Goal: Find specific page/section: Find specific page/section

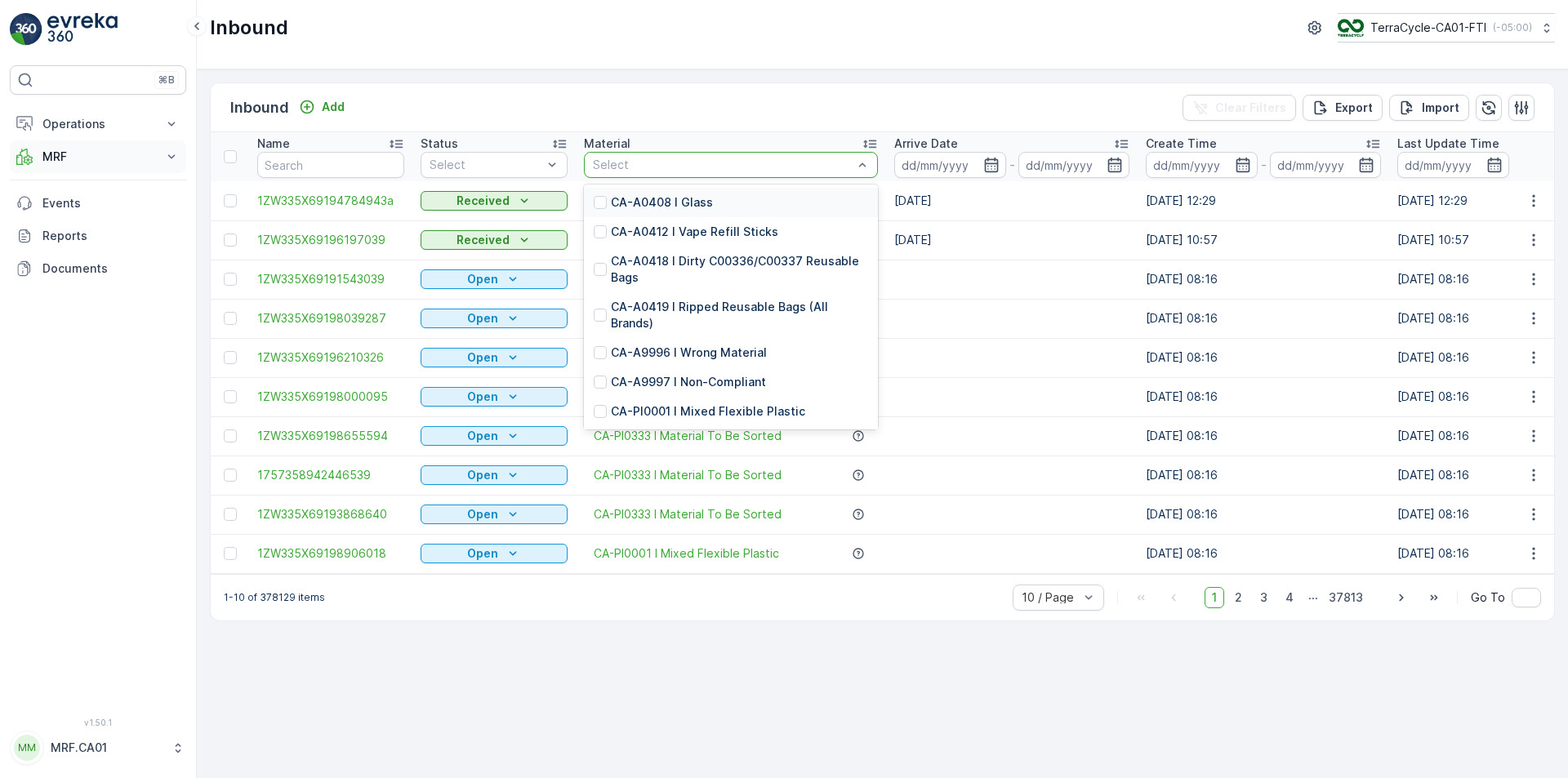
click at [95, 162] on p "MRF" at bounding box center [98, 156] width 111 height 16
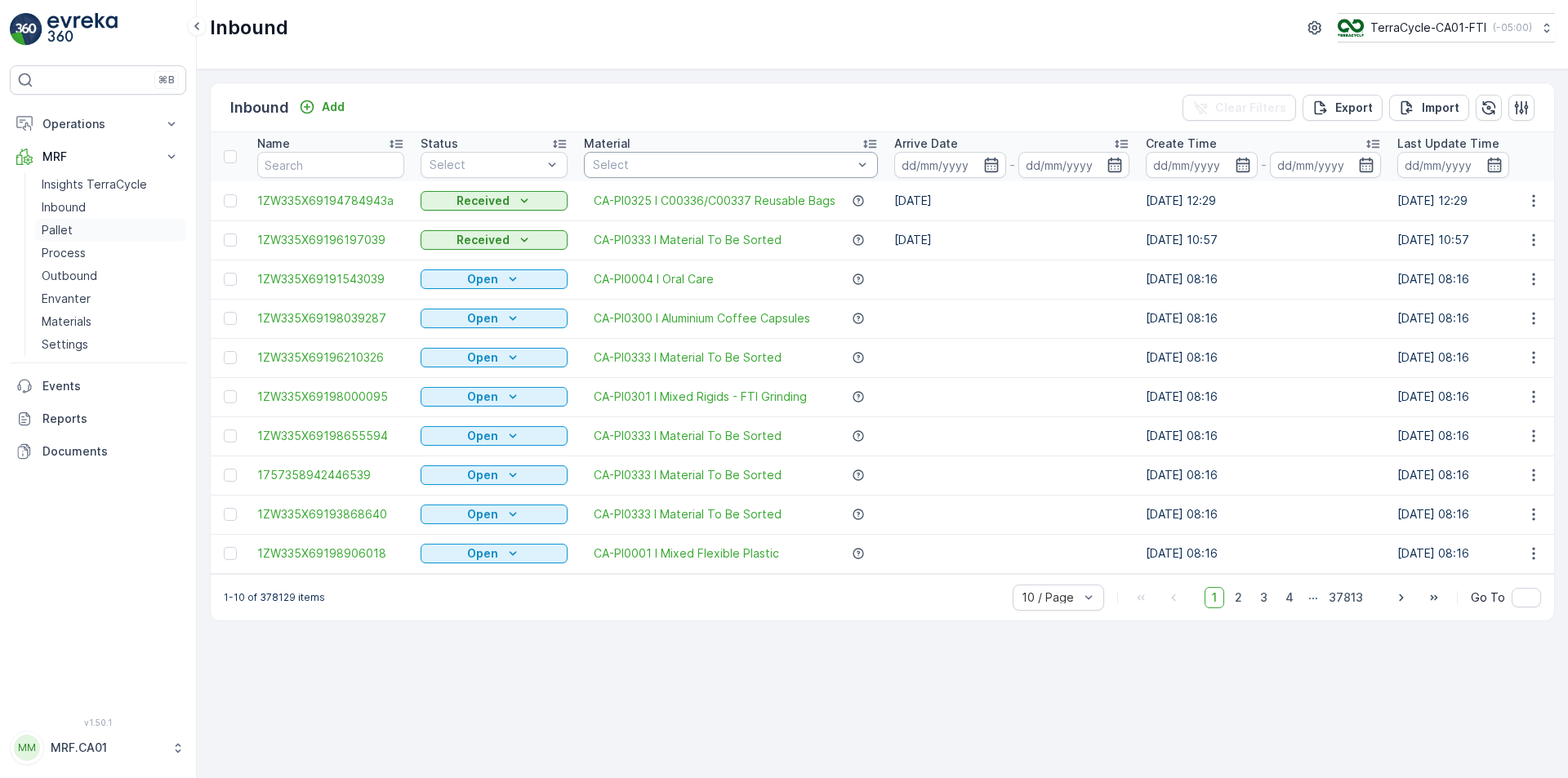
click at [97, 235] on link "Pallet" at bounding box center [111, 230] width 151 height 22
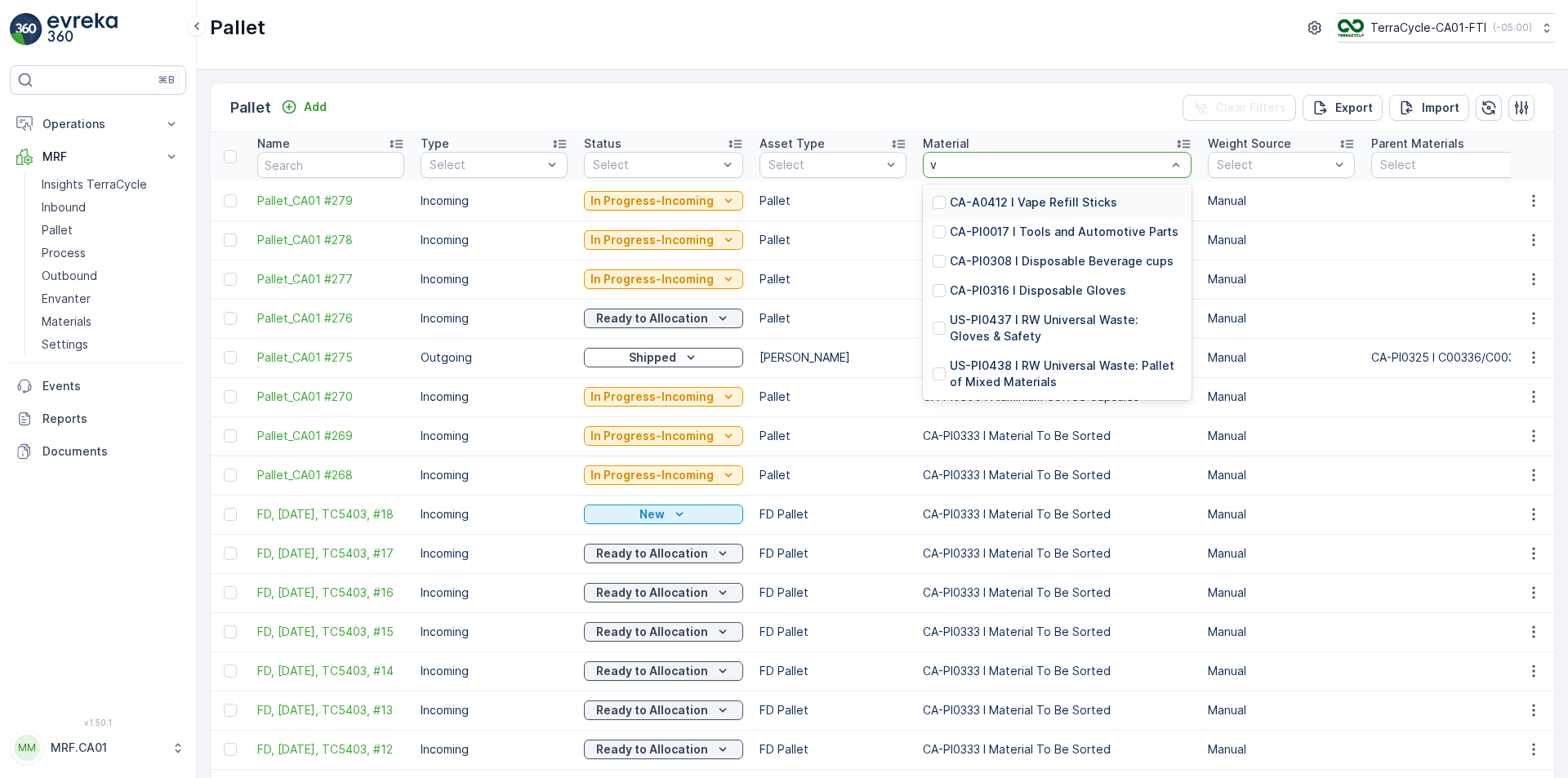
type input "va"
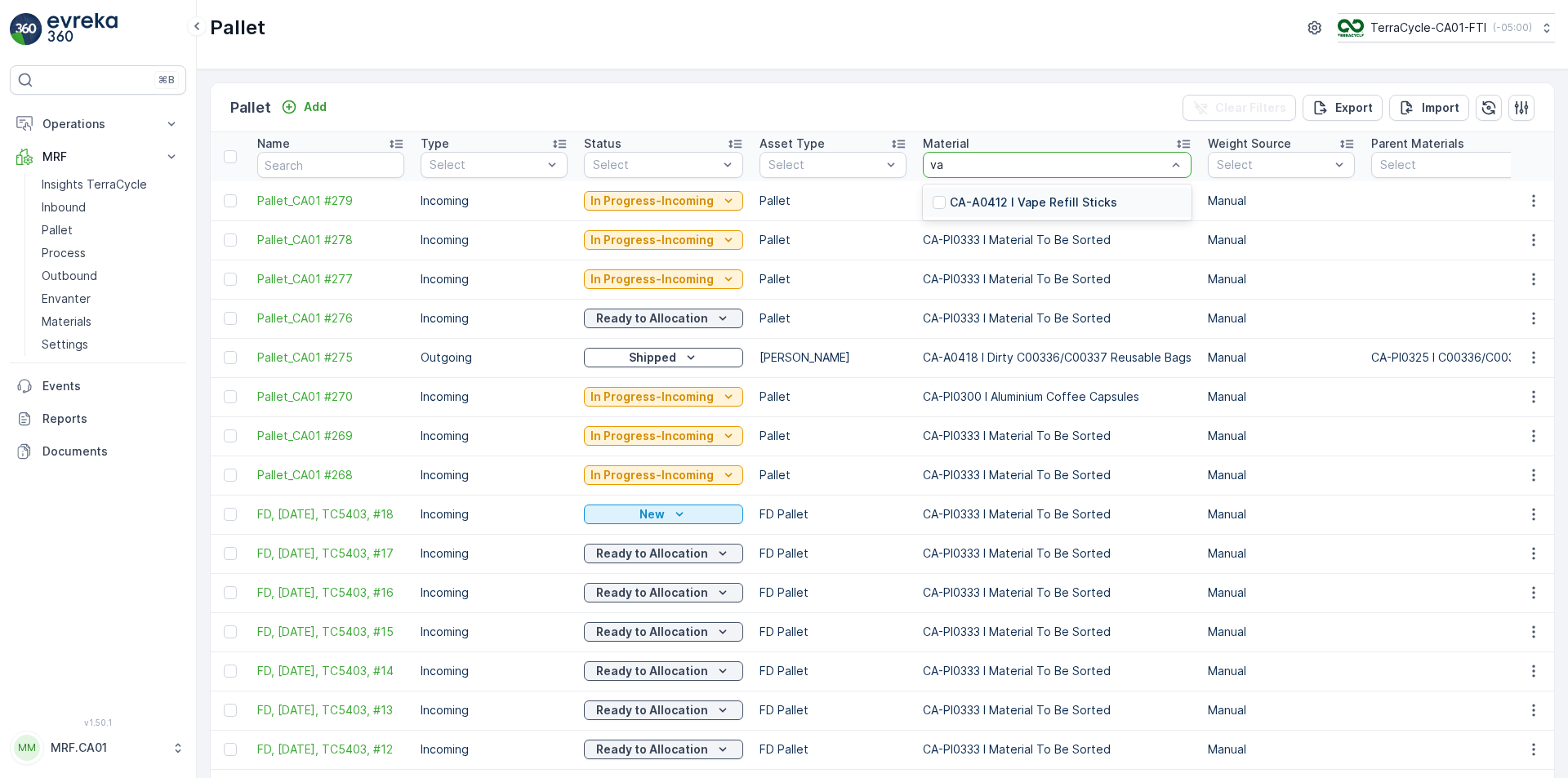
click at [1026, 203] on p "CA-A0412 I Vape Refill Sticks" at bounding box center [1034, 202] width 168 height 16
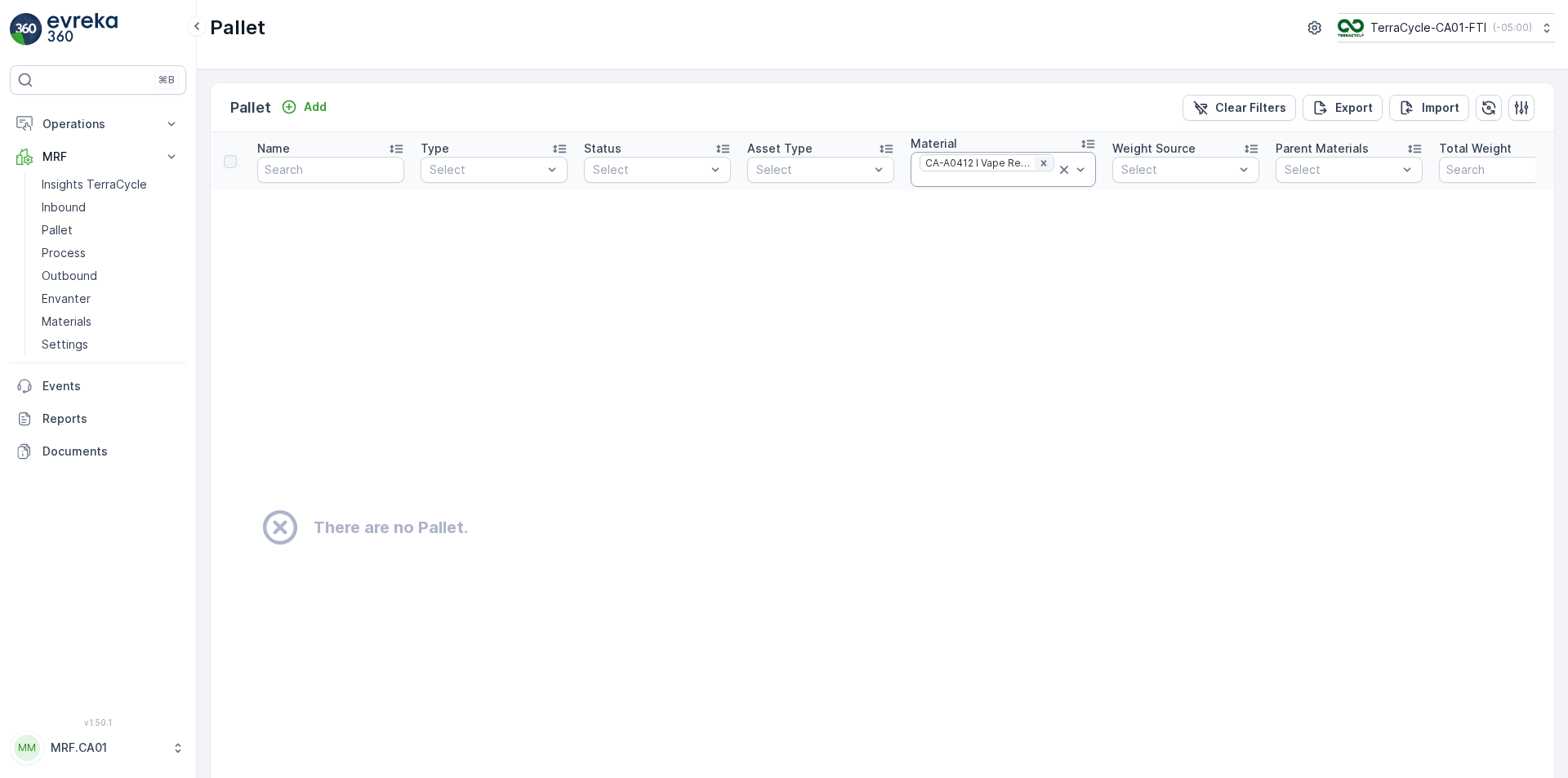
click at [1044, 162] on icon "Remove CA-A0412 I Vape Refill Sticks" at bounding box center [1043, 163] width 11 height 11
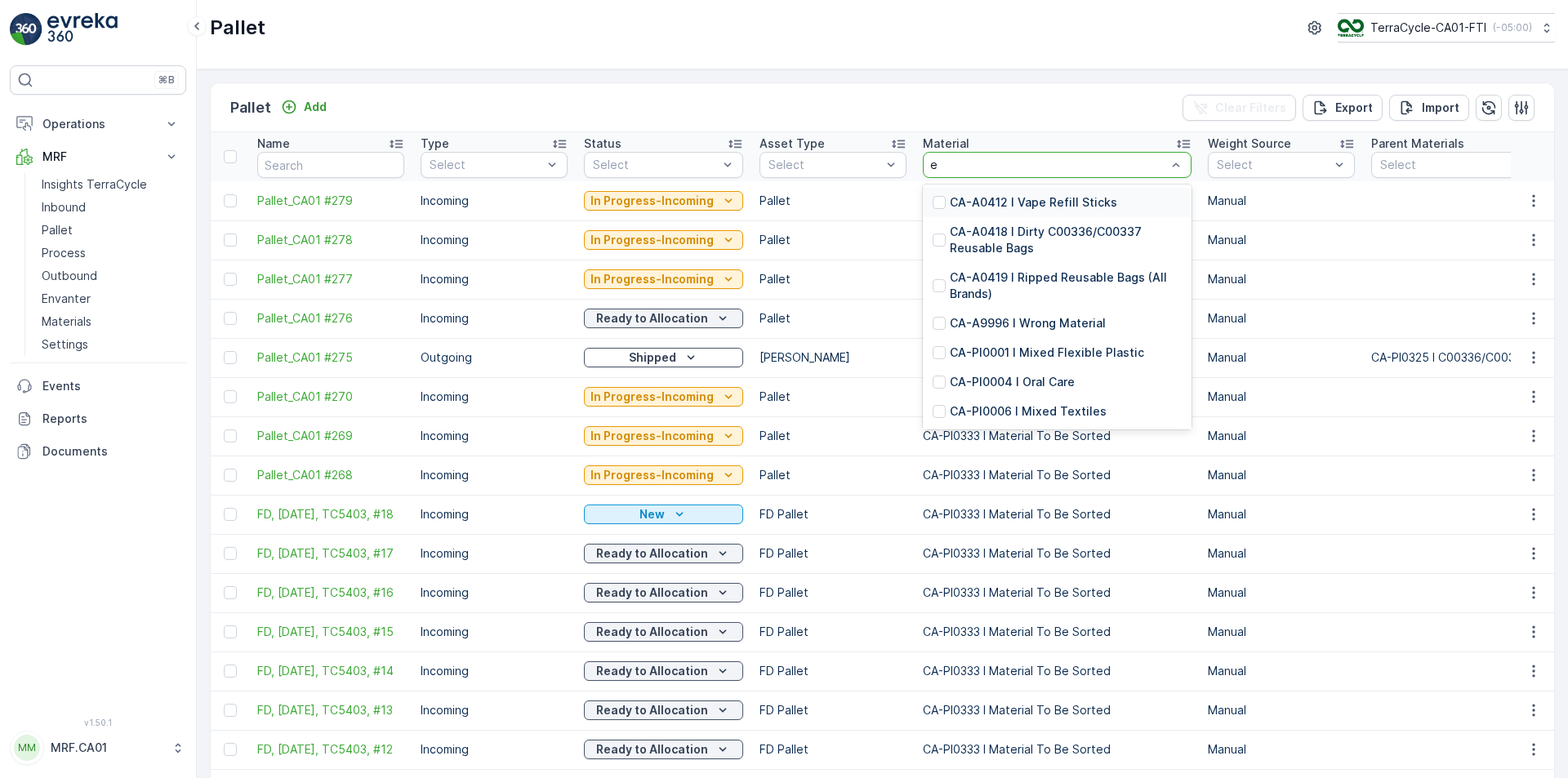
type input "ec"
click at [1067, 199] on p "CA-PI0060 I Electronic Cigarettes" at bounding box center [1046, 202] width 192 height 16
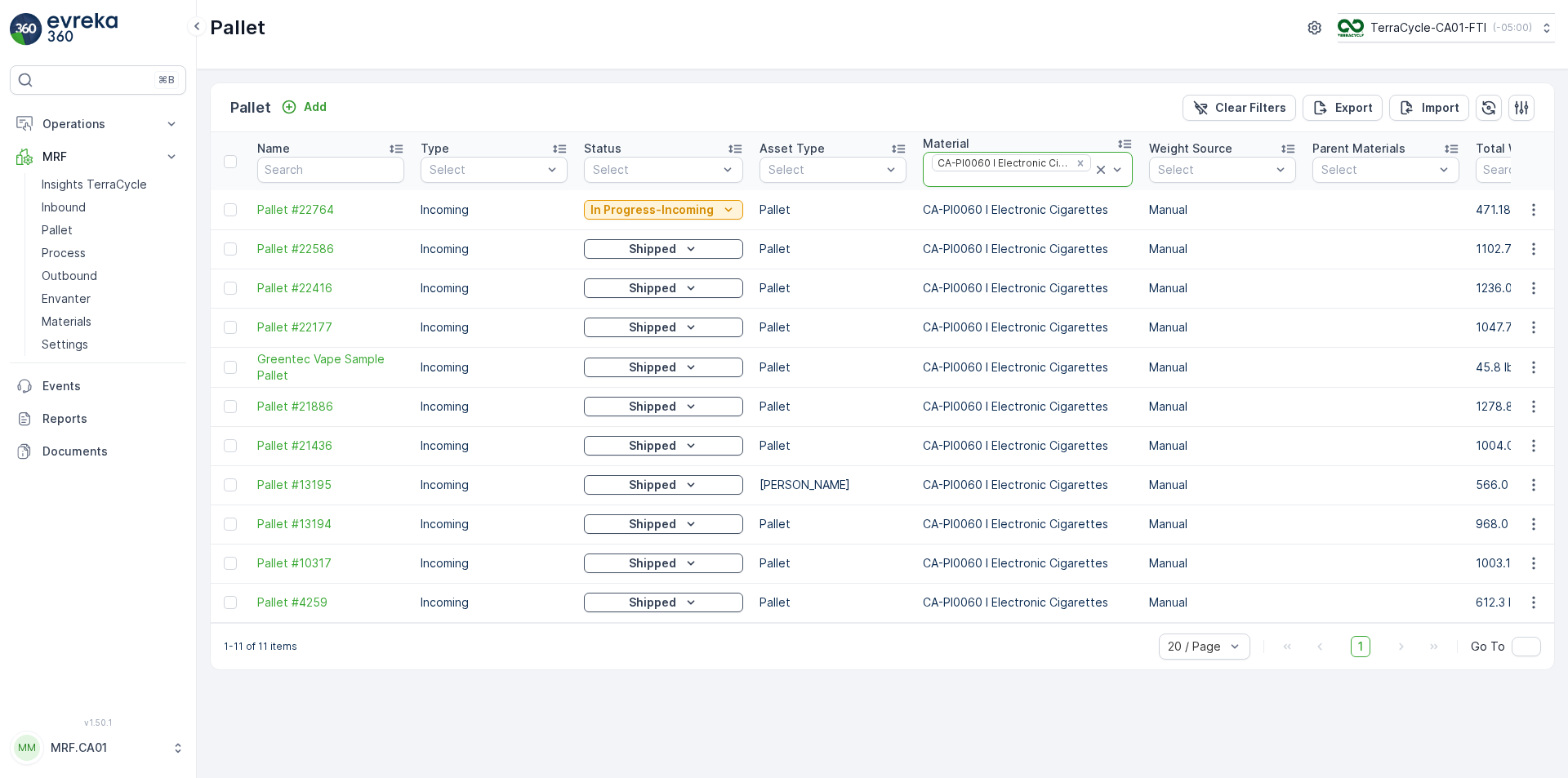
click at [1097, 168] on icon at bounding box center [1100, 169] width 8 height 8
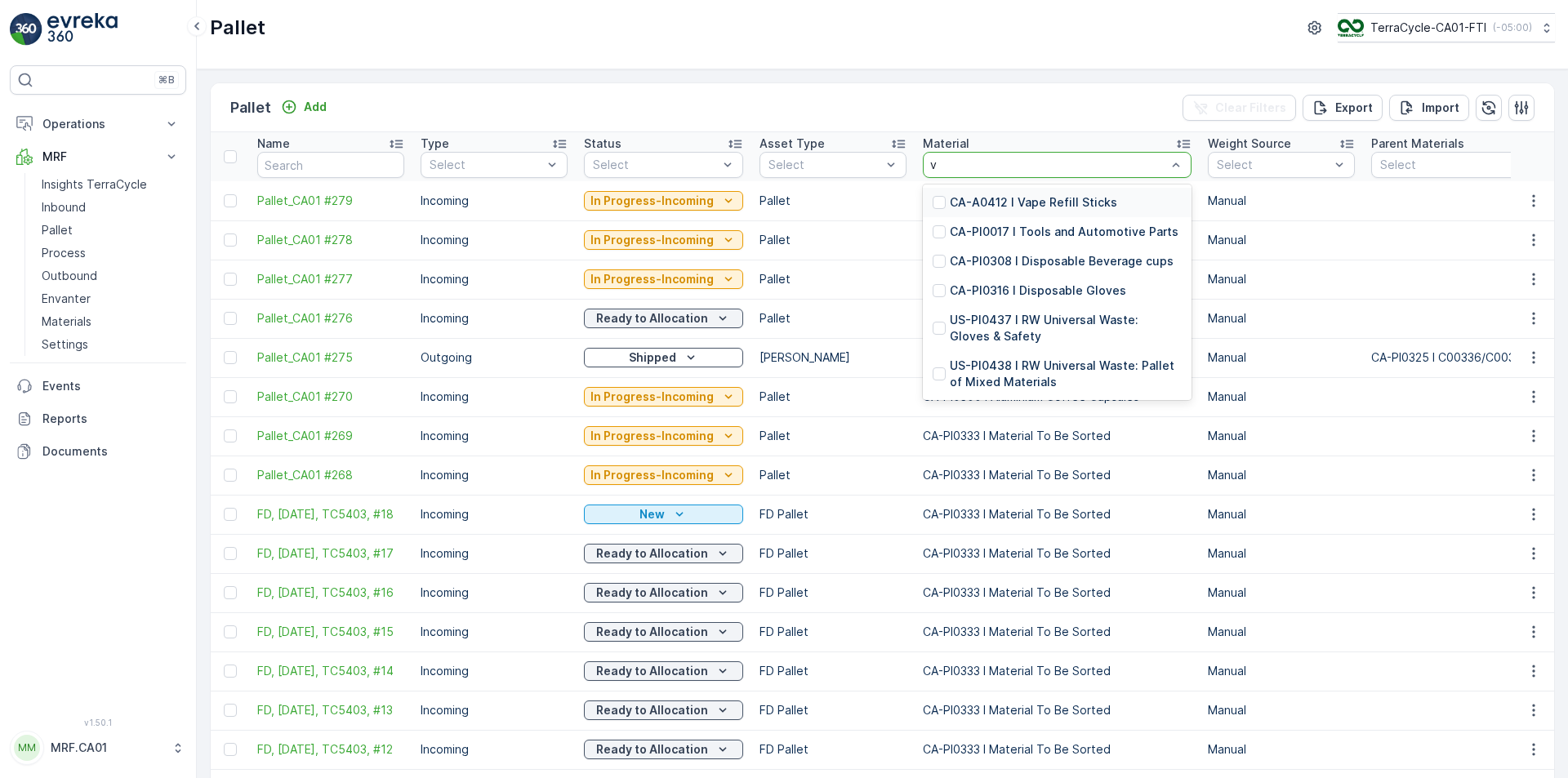
type input "va"
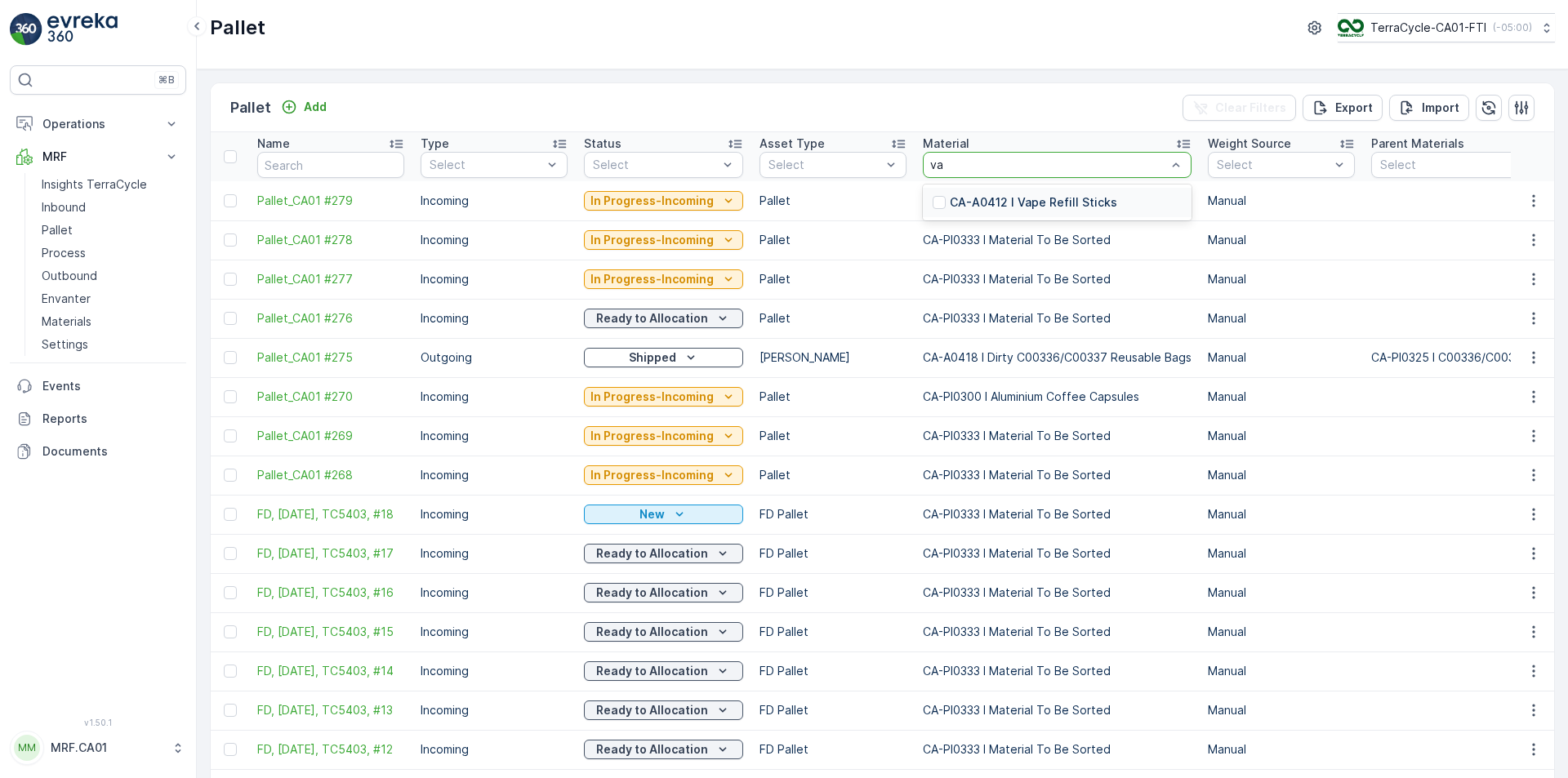
click at [1027, 199] on p "CA-A0412 I Vape Refill Sticks" at bounding box center [1034, 202] width 168 height 16
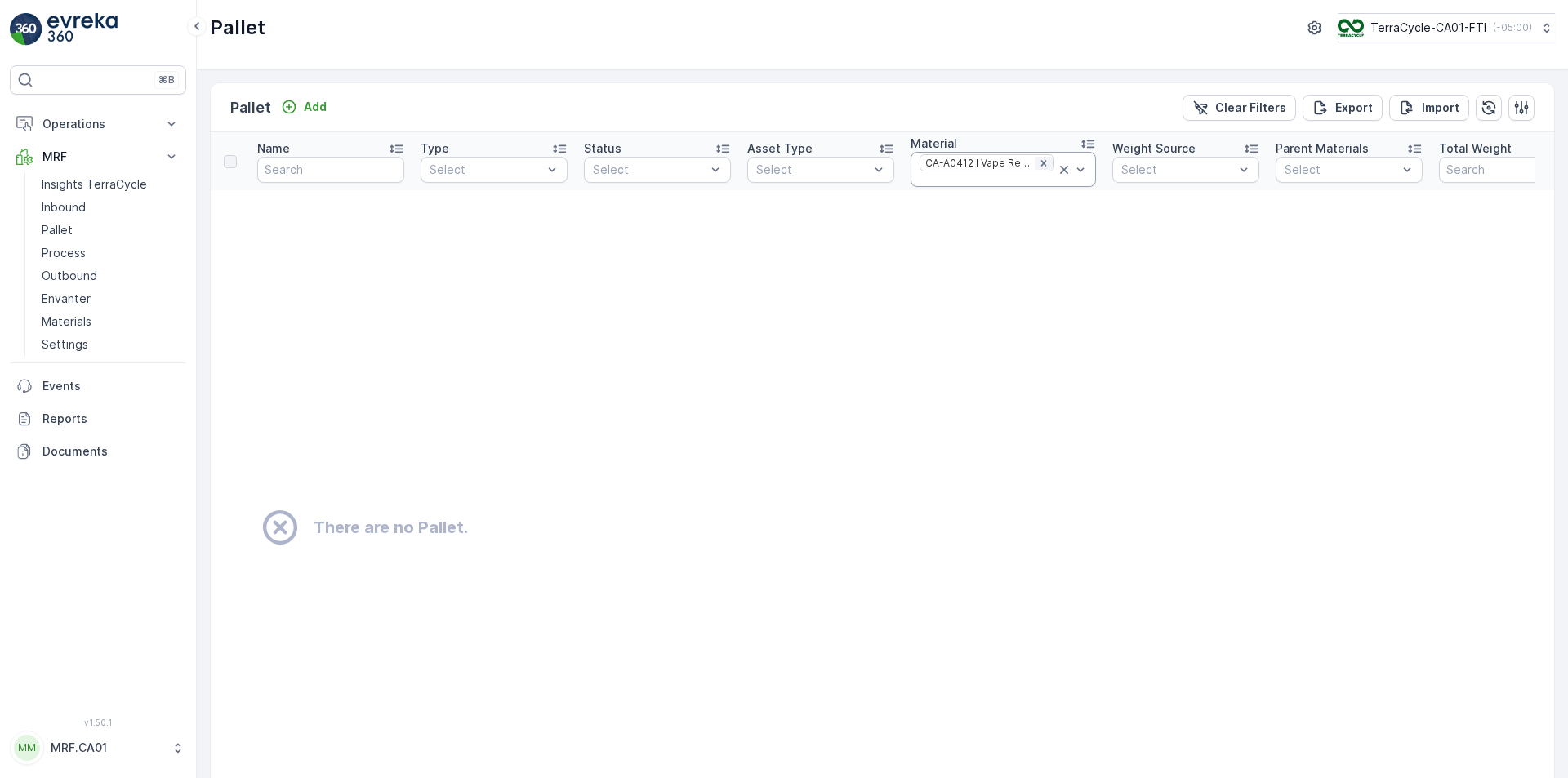
click at [1040, 164] on icon "Remove CA-A0412 I Vape Refill Sticks" at bounding box center [1043, 163] width 6 height 6
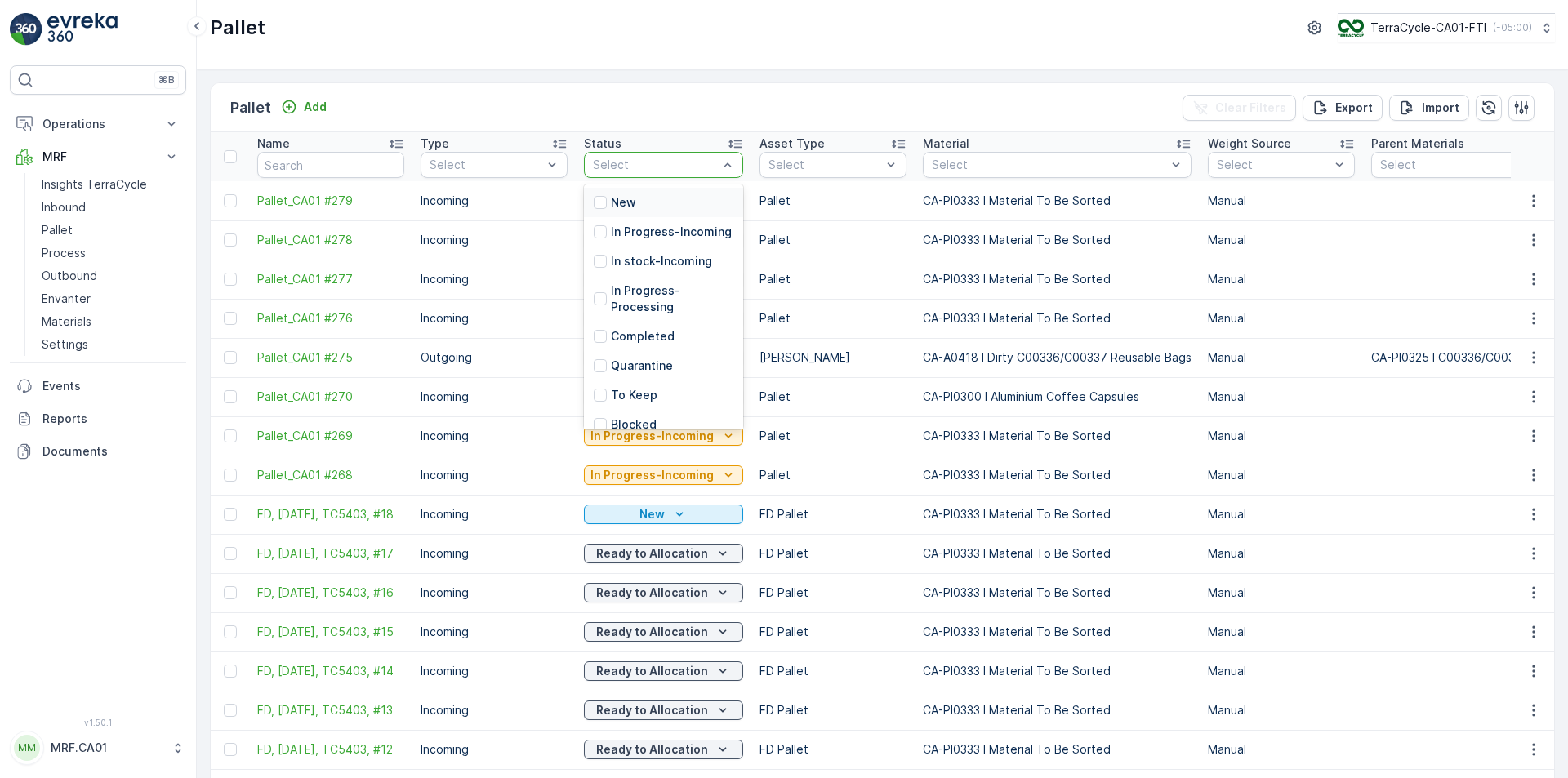
click at [685, 155] on div "Select" at bounding box center [663, 165] width 159 height 26
click at [618, 373] on div "Quarantine" at bounding box center [663, 366] width 159 height 29
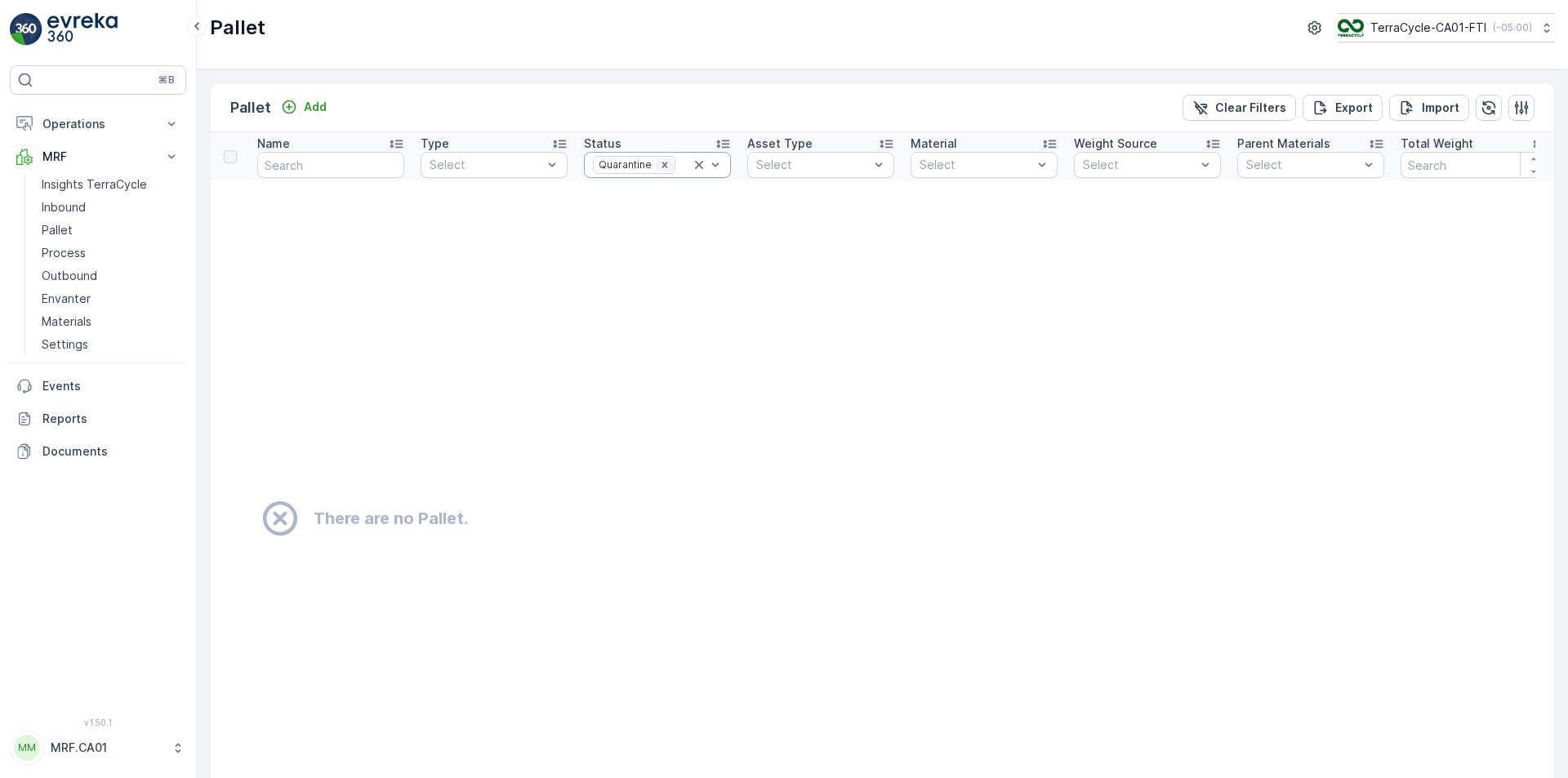
click at [662, 163] on icon "Remove Quarantine" at bounding box center [664, 164] width 11 height 11
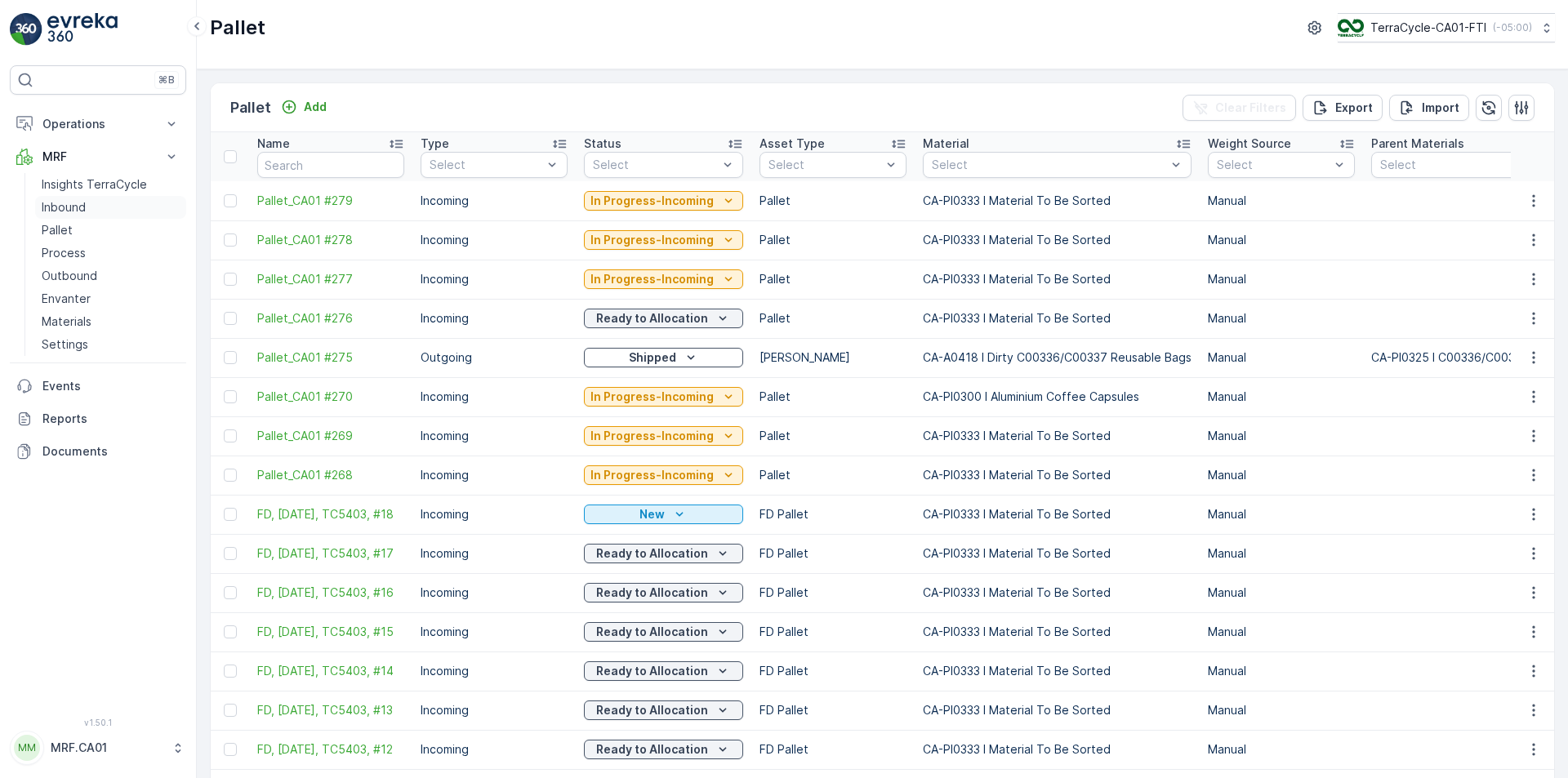
click at [93, 207] on link "Inbound" at bounding box center [111, 207] width 151 height 22
